Goal: Information Seeking & Learning: Learn about a topic

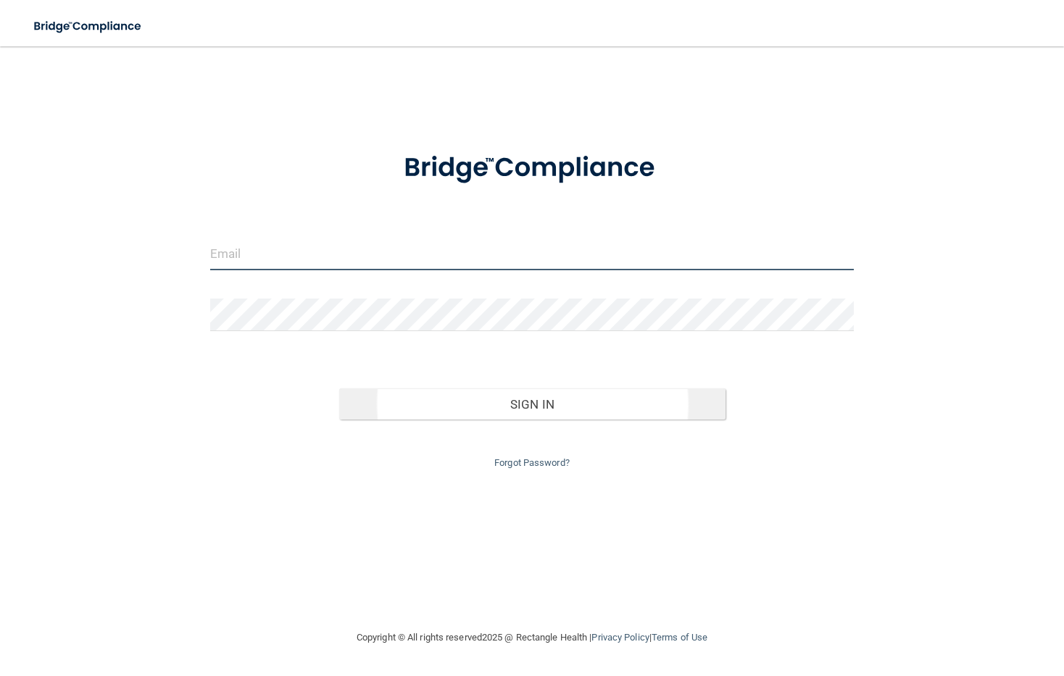
type input "[EMAIL_ADDRESS][DOMAIN_NAME]"
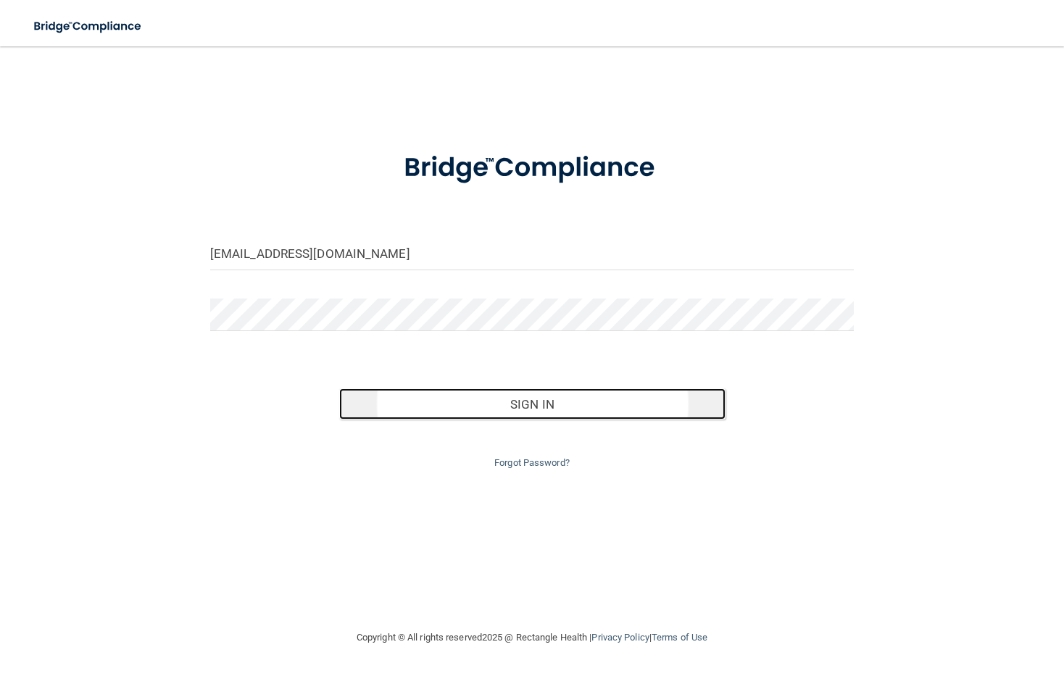
click at [391, 406] on button "Sign In" at bounding box center [532, 404] width 386 height 32
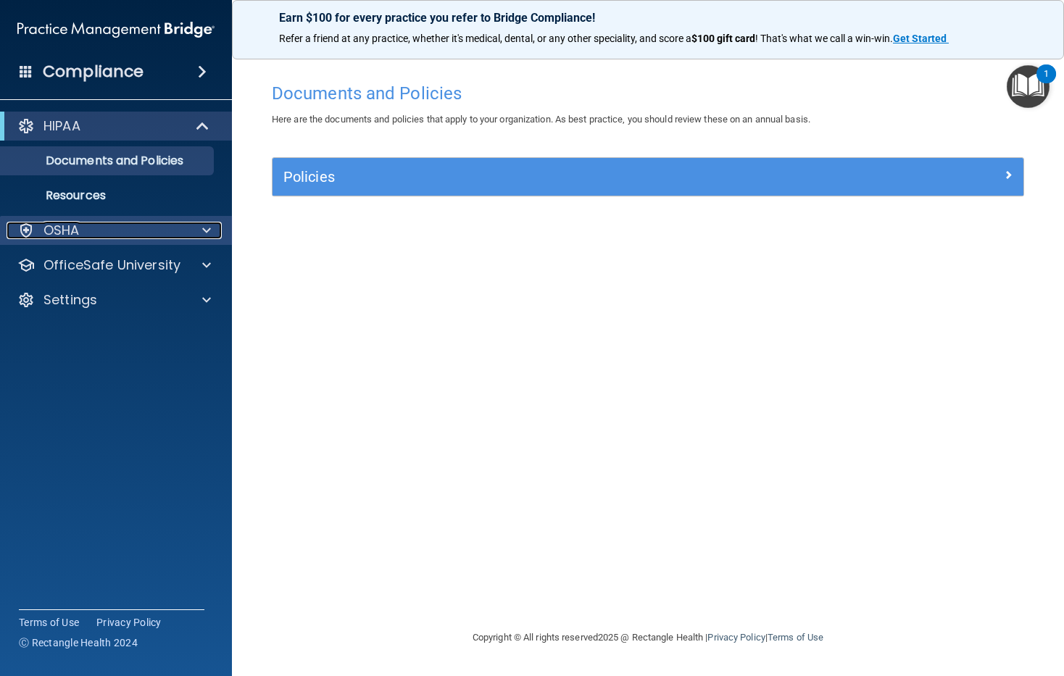
click at [61, 237] on p "OSHA" at bounding box center [61, 230] width 36 height 17
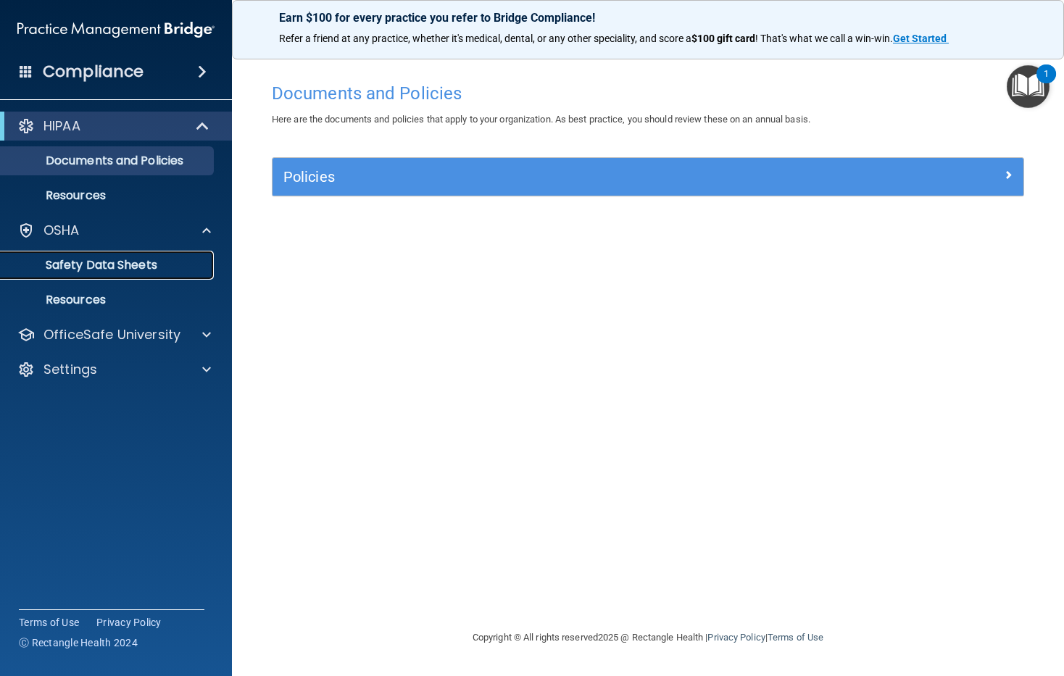
click at [66, 259] on p "Safety Data Sheets" at bounding box center [108, 265] width 198 height 14
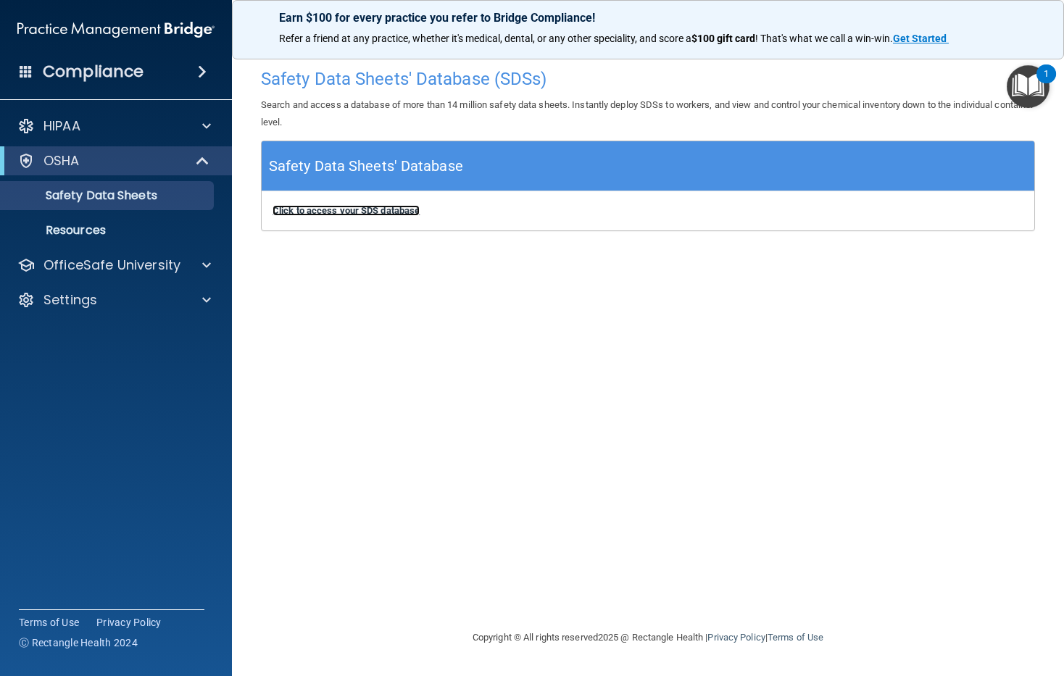
click at [351, 212] on b "Click to access your SDS database" at bounding box center [345, 210] width 147 height 11
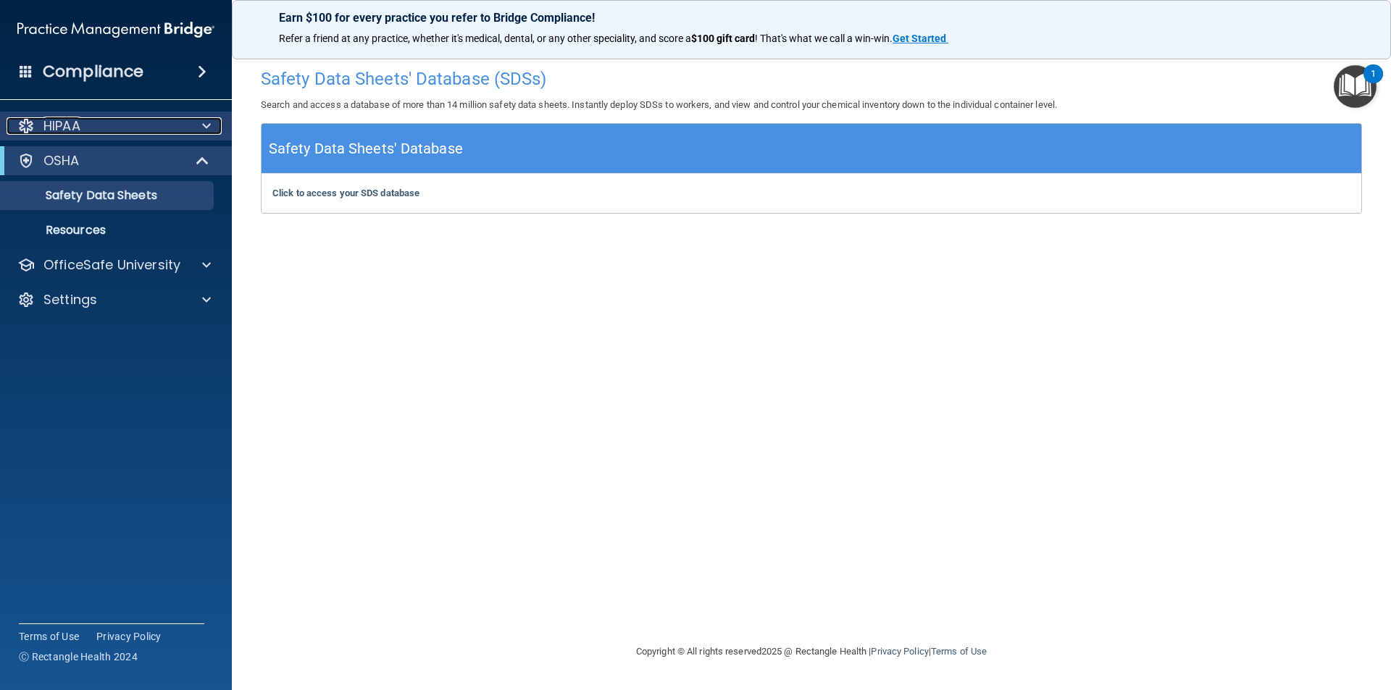
click at [208, 120] on span at bounding box center [206, 125] width 9 height 17
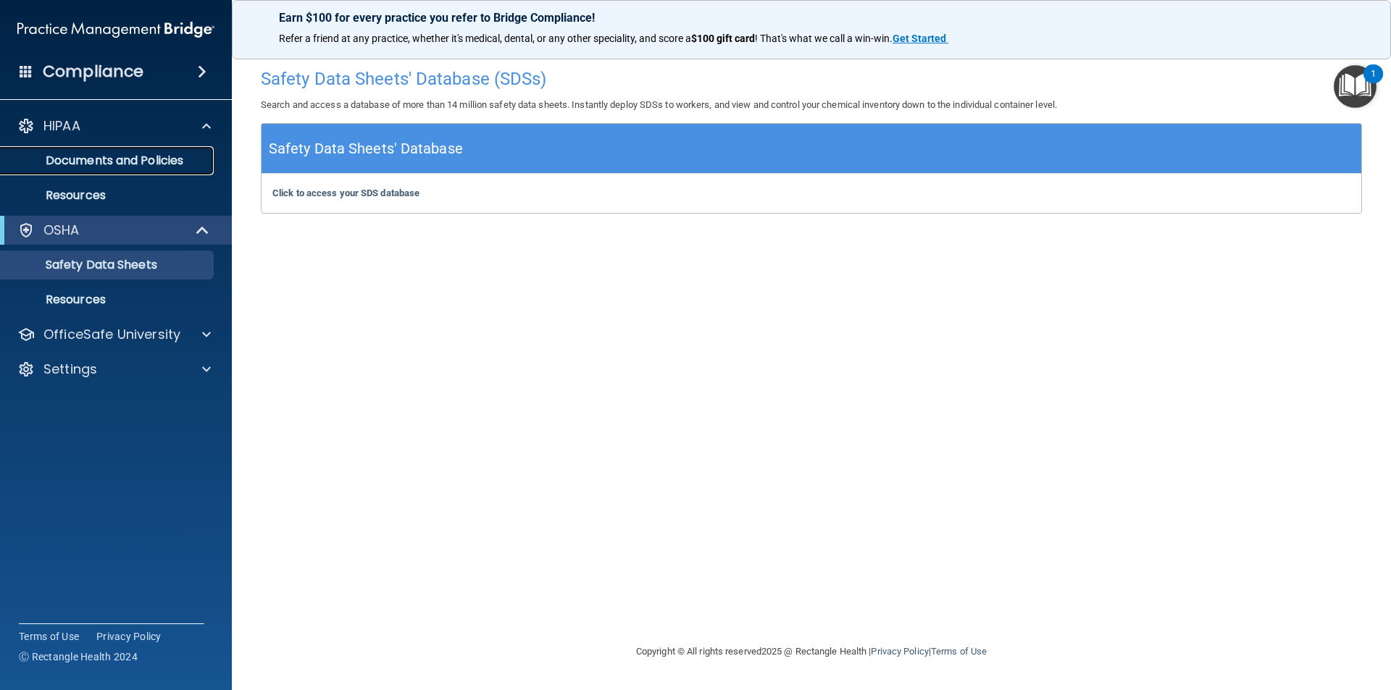
click at [177, 159] on p "Documents and Policies" at bounding box center [108, 161] width 198 height 14
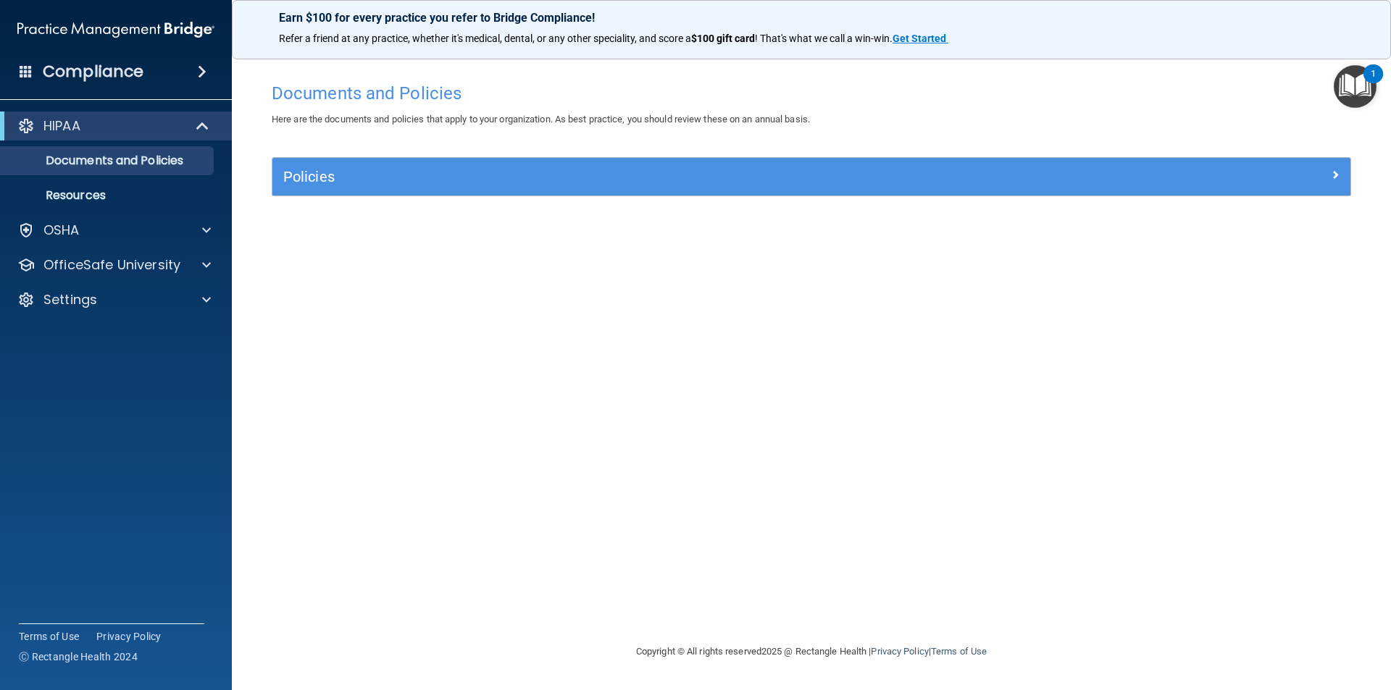
click at [1063, 88] on img "Open Resource Center, 1 new notification" at bounding box center [1355, 86] width 43 height 43
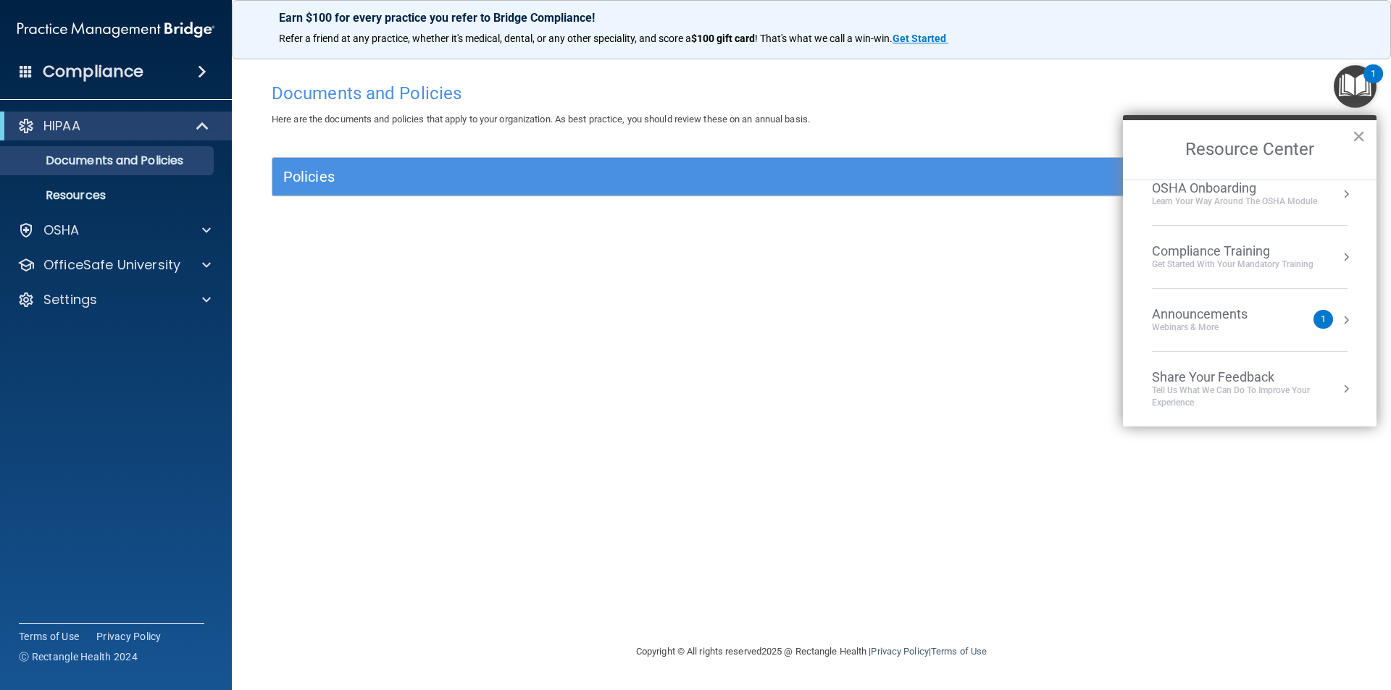
scroll to position [81, 0]
click at [1063, 251] on div "Compliance Training" at bounding box center [1233, 251] width 162 height 16
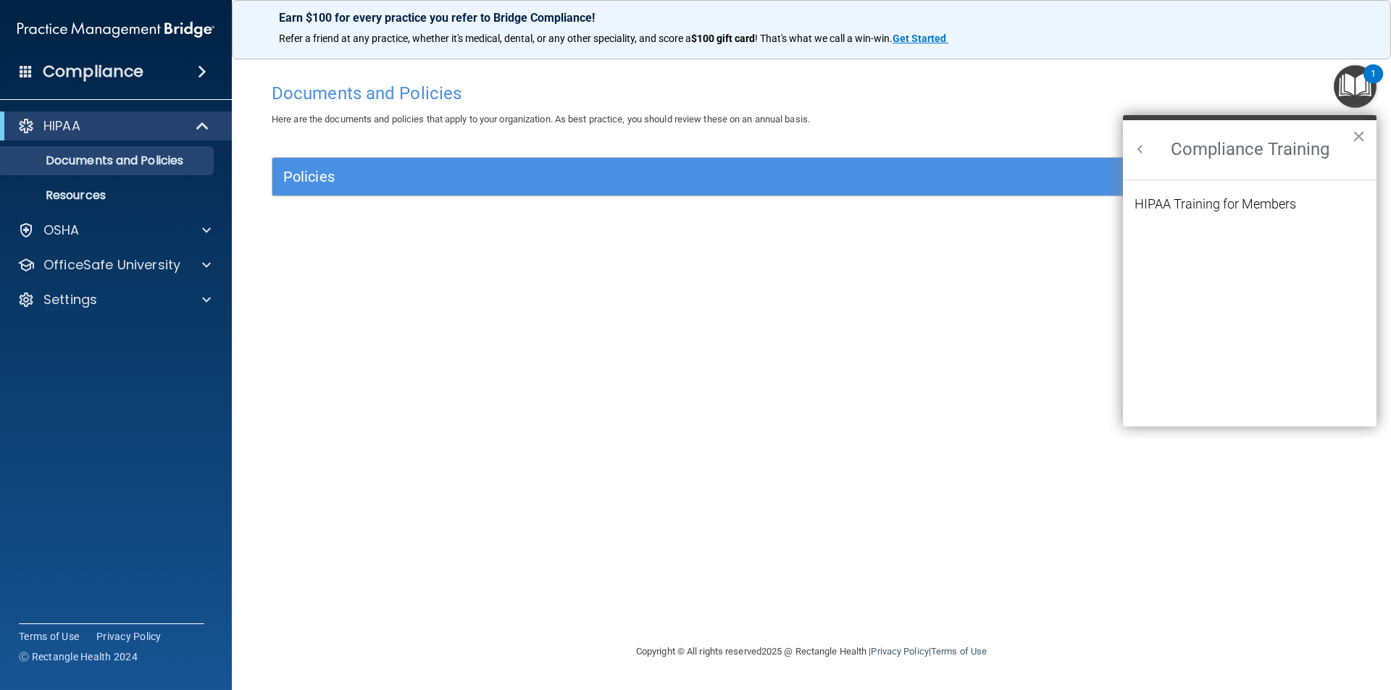
scroll to position [63, 0]
click at [1063, 208] on div "HIPAA Training for Members" at bounding box center [1216, 204] width 162 height 13
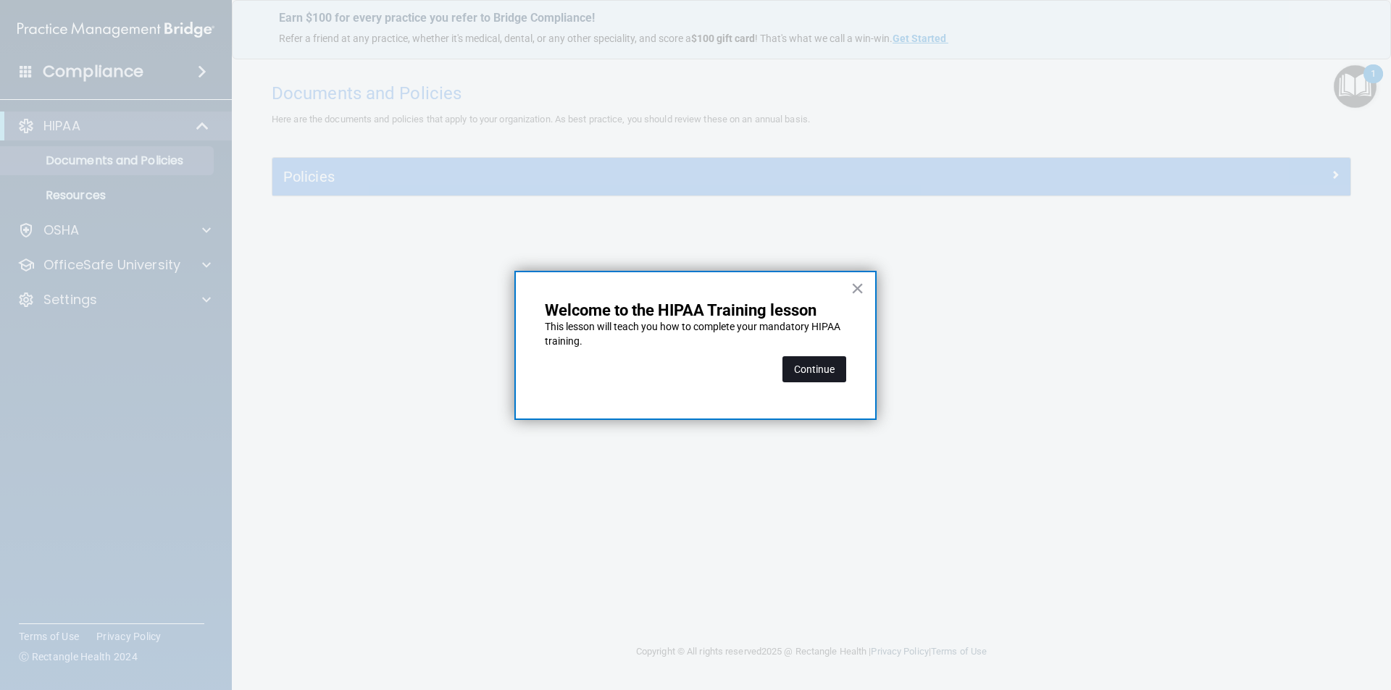
click at [795, 362] on button "Continue" at bounding box center [814, 369] width 64 height 26
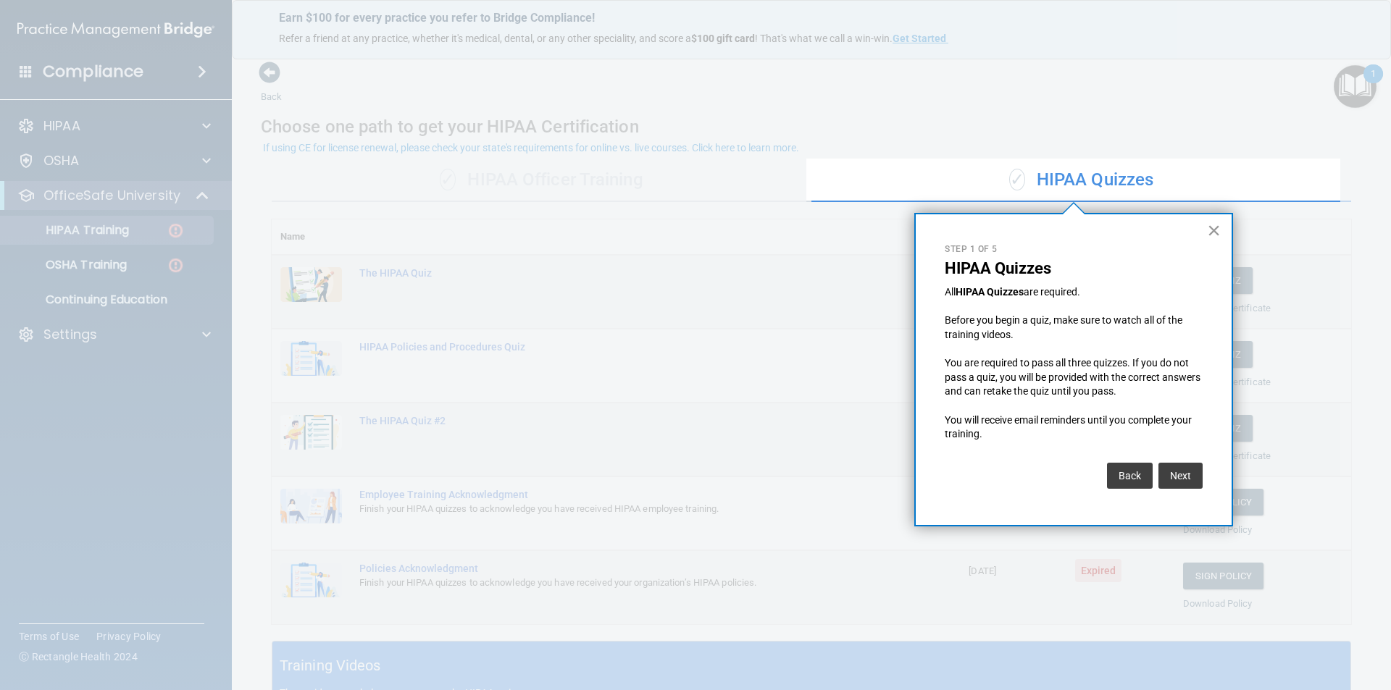
click at [1063, 230] on button "×" at bounding box center [1214, 230] width 14 height 23
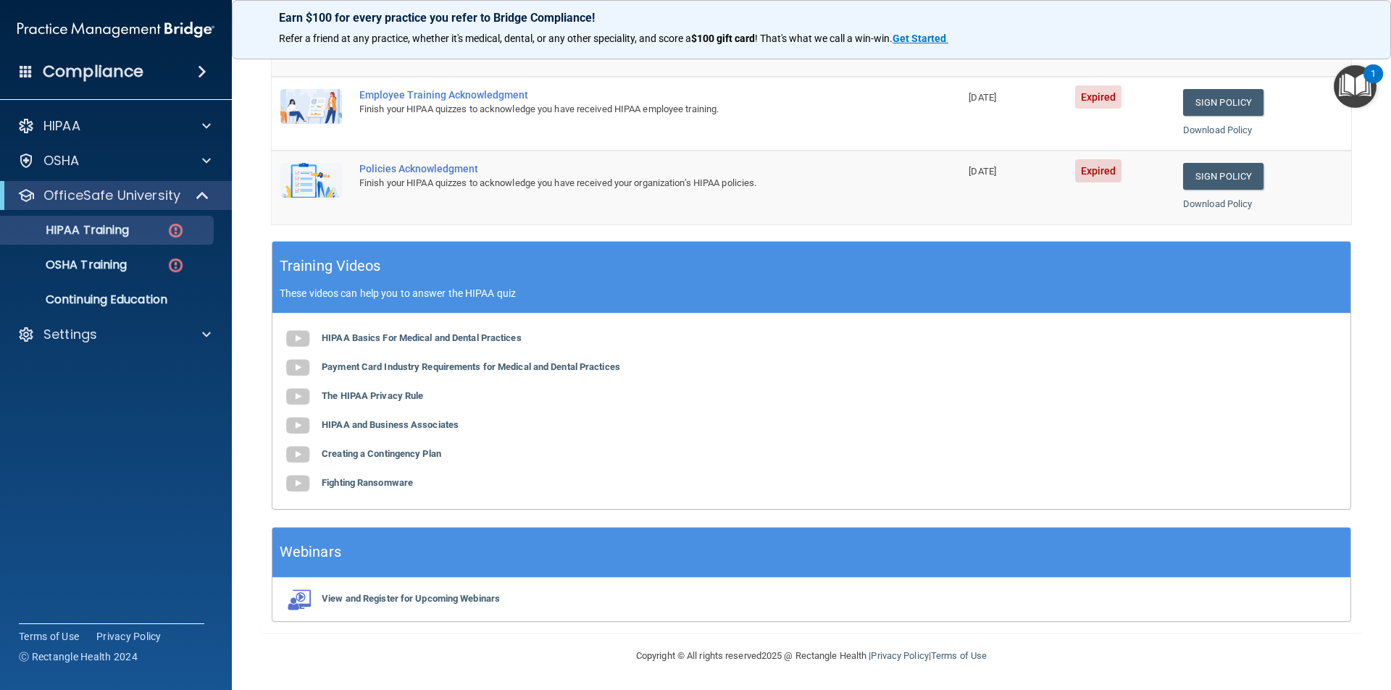
scroll to position [401, 0]
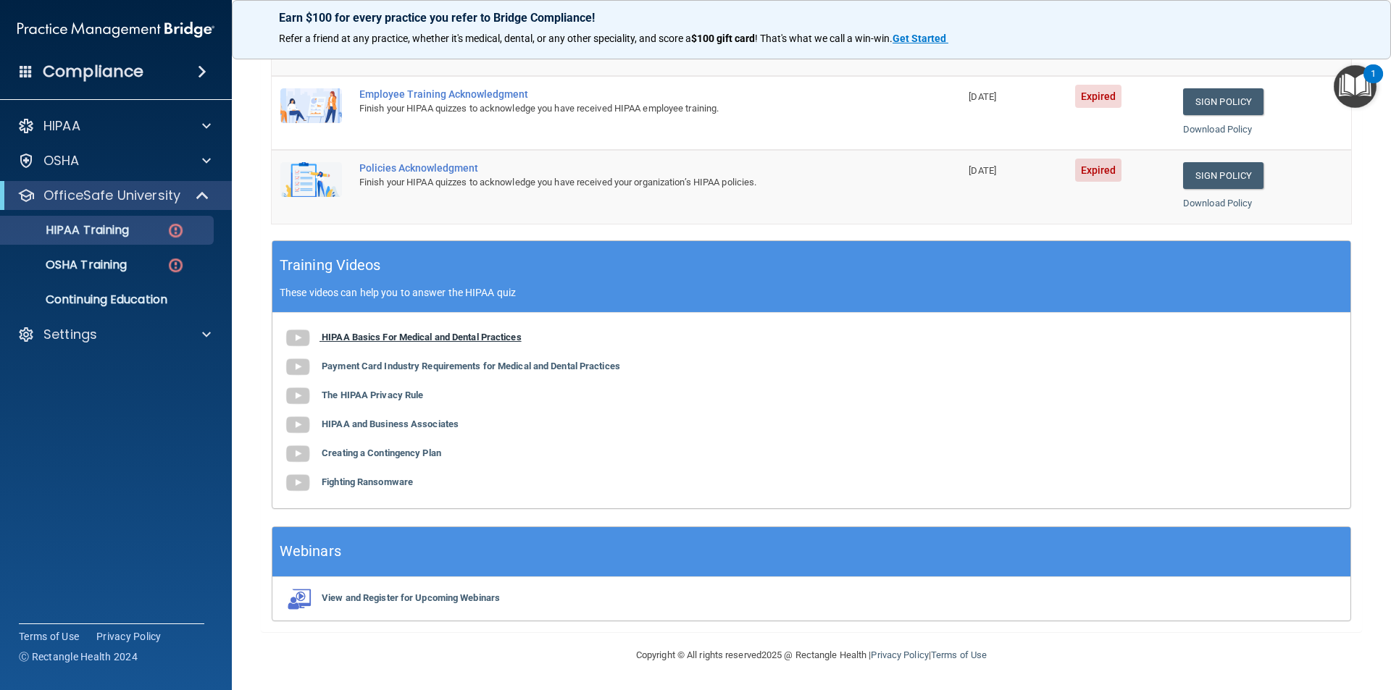
click at [296, 339] on img at bounding box center [297, 338] width 29 height 29
